Goal: Task Accomplishment & Management: Manage account settings

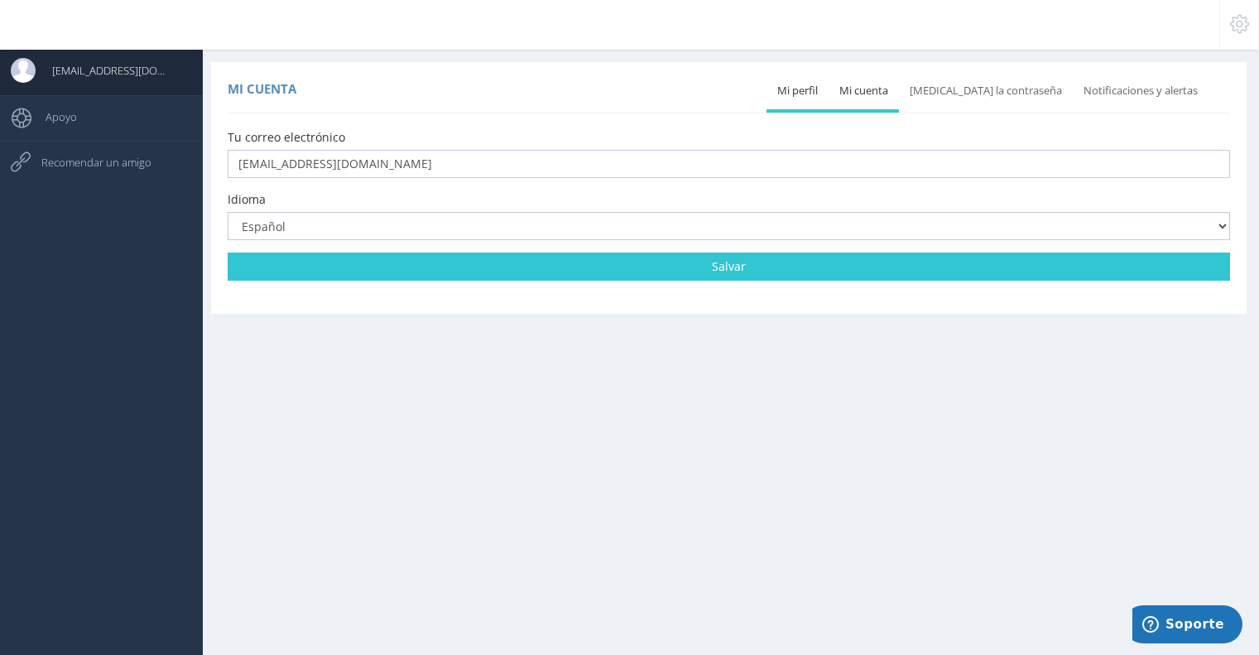
click at [1246, 18] on icon at bounding box center [1239, 24] width 19 height 12
click at [892, 85] on link "Mi cuenta" at bounding box center [864, 91] width 70 height 36
click at [892, 86] on link "Mi cuenta" at bounding box center [864, 91] width 70 height 36
click at [829, 90] on link "Mi perfil" at bounding box center [798, 91] width 62 height 36
click at [874, 90] on link "Mi cuenta" at bounding box center [864, 91] width 70 height 36
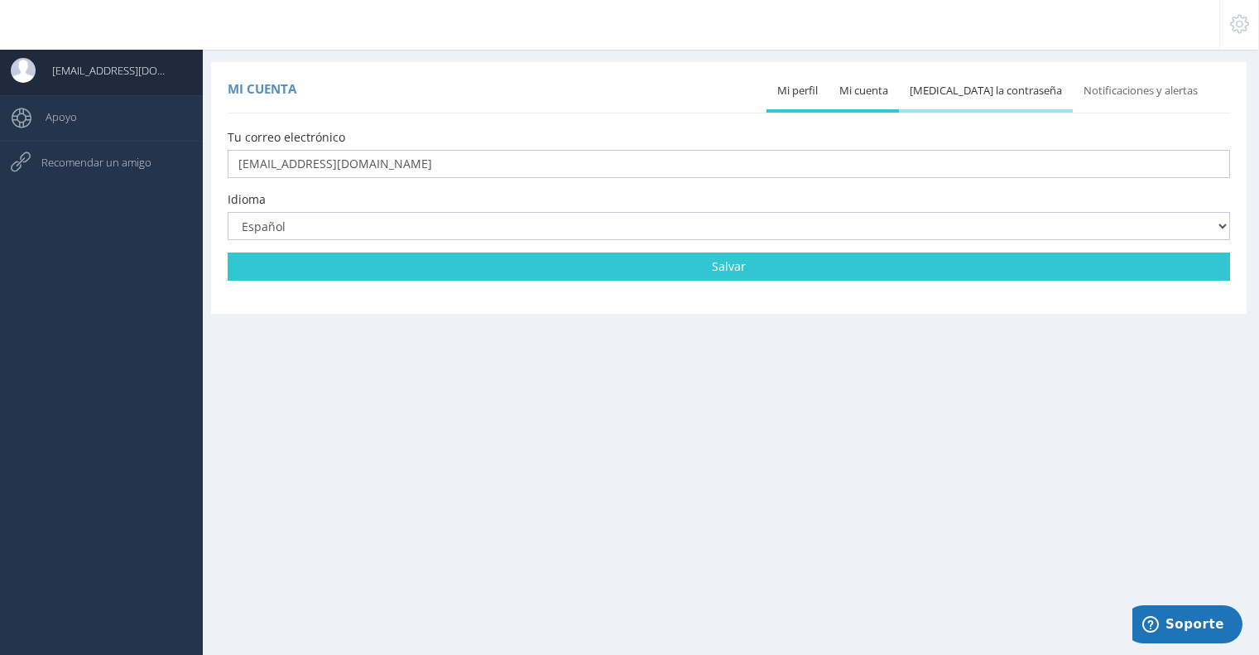
click at [980, 90] on link "[MEDICAL_DATA] la contraseña" at bounding box center [986, 91] width 174 height 36
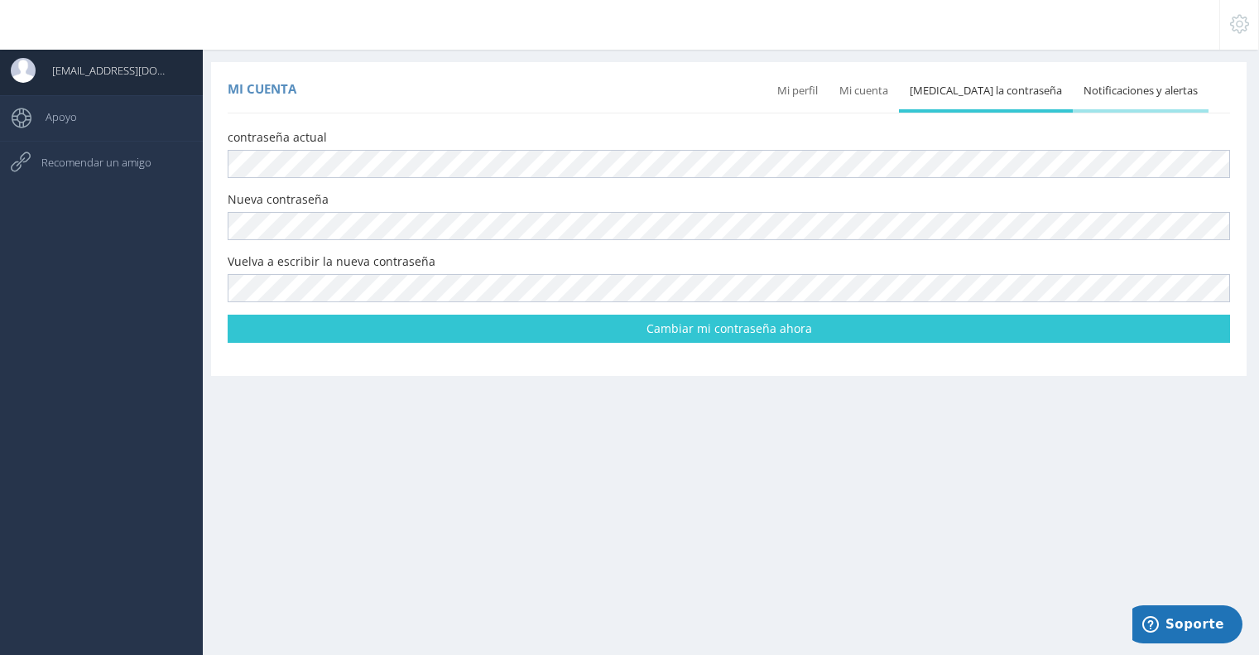
click at [1147, 90] on link "Notificaciones y alertas" at bounding box center [1141, 91] width 136 height 36
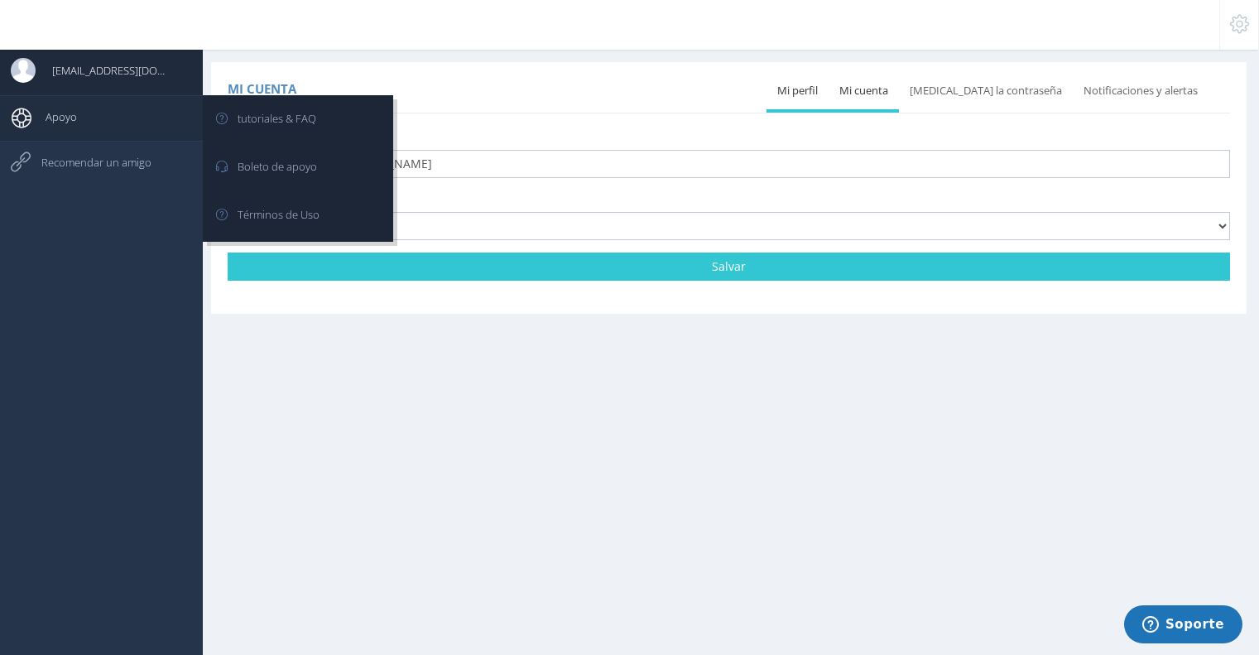
click at [70, 122] on span "Apoyo" at bounding box center [53, 116] width 48 height 41
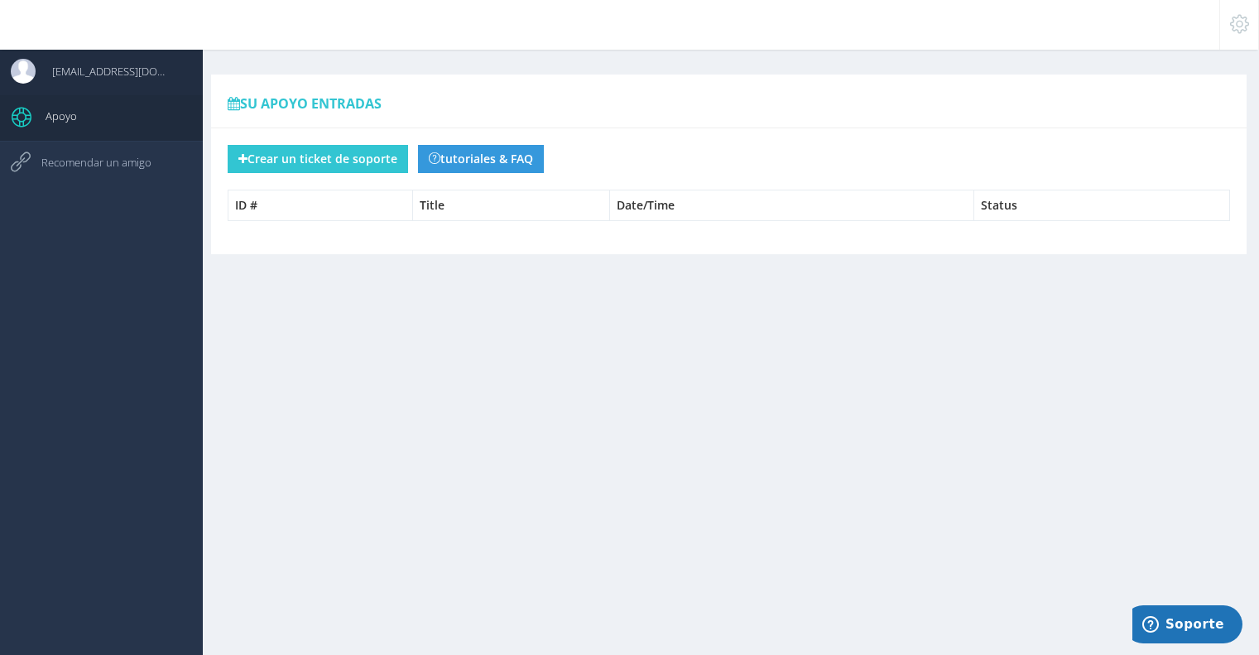
click at [118, 76] on span "[EMAIL_ADDRESS][DOMAIN_NAME]" at bounding box center [104, 70] width 137 height 41
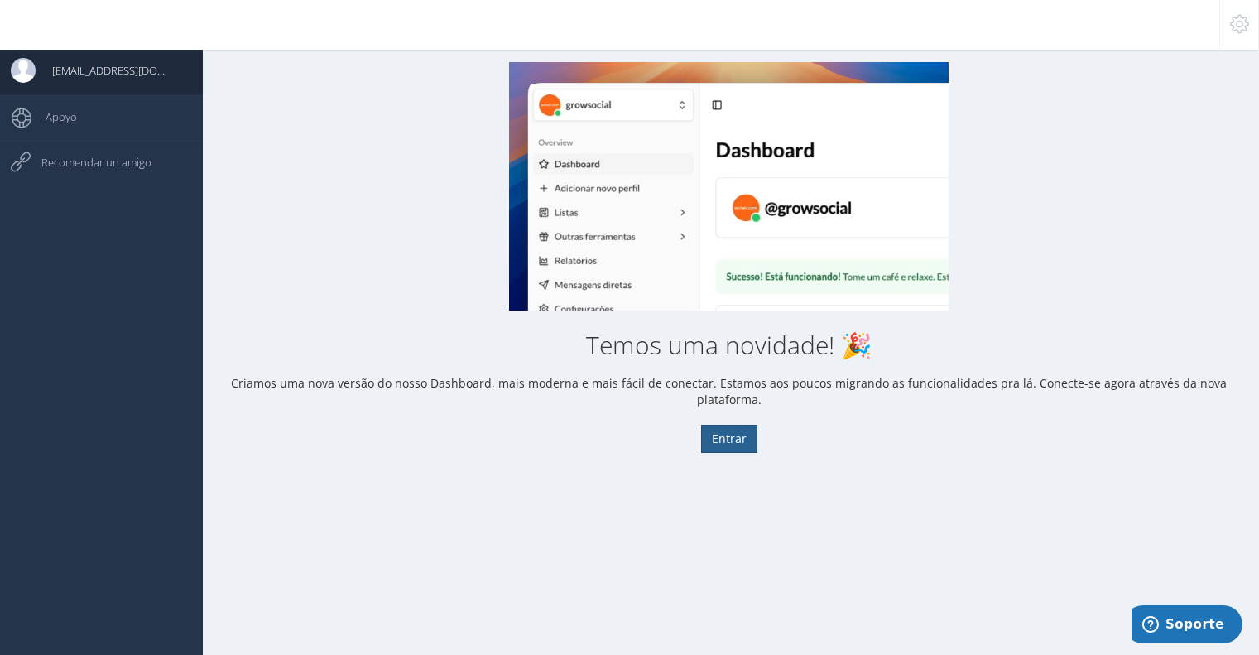
click at [751, 425] on button "Entrar" at bounding box center [729, 439] width 56 height 28
